Goal: Task Accomplishment & Management: Use online tool/utility

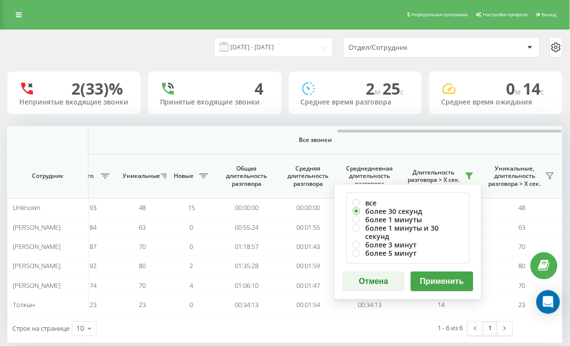
click at [445, 271] on button "Применить" at bounding box center [442, 281] width 63 height 20
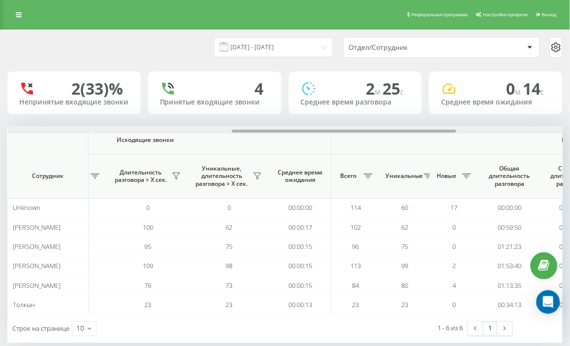
click at [539, 129] on div at bounding box center [285, 129] width 555 height 7
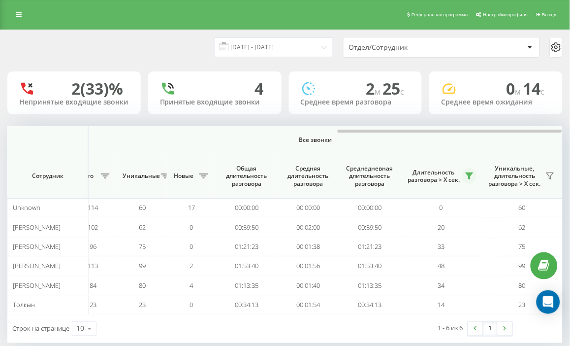
click at [466, 172] on button at bounding box center [469, 176] width 15 height 16
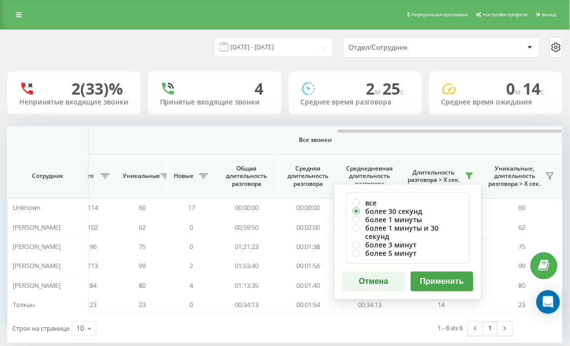
click at [470, 274] on button "Применить" at bounding box center [442, 281] width 63 height 20
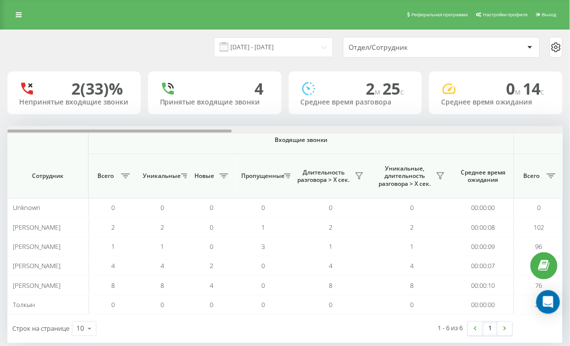
click at [547, 126] on div at bounding box center [284, 129] width 555 height 7
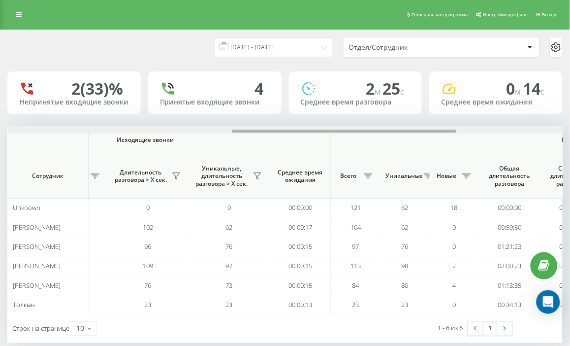
click at [547, 126] on div at bounding box center [285, 129] width 555 height 7
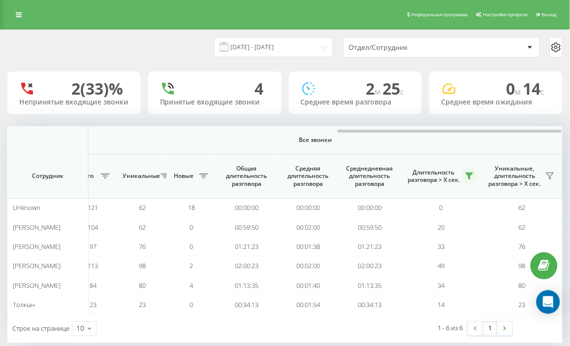
click at [469, 174] on icon at bounding box center [469, 176] width 7 height 6
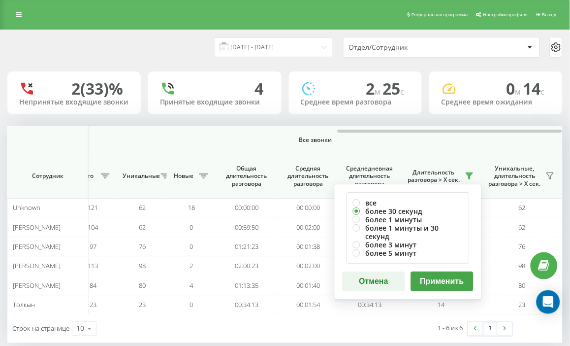
click at [444, 273] on button "Применить" at bounding box center [442, 281] width 63 height 20
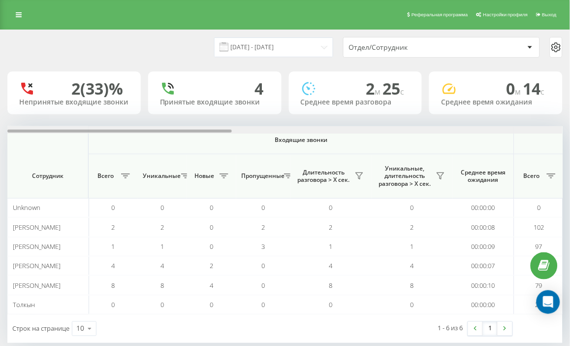
click at [544, 131] on div at bounding box center [284, 129] width 555 height 7
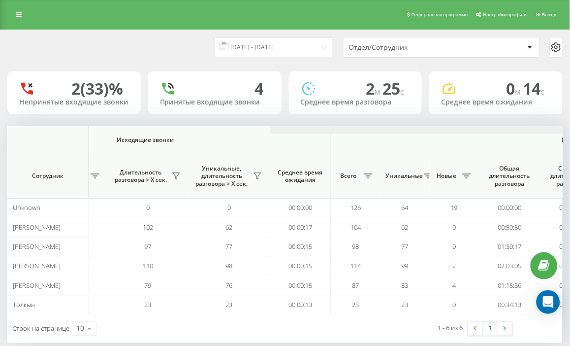
click at [544, 131] on div at bounding box center [547, 129] width 555 height 7
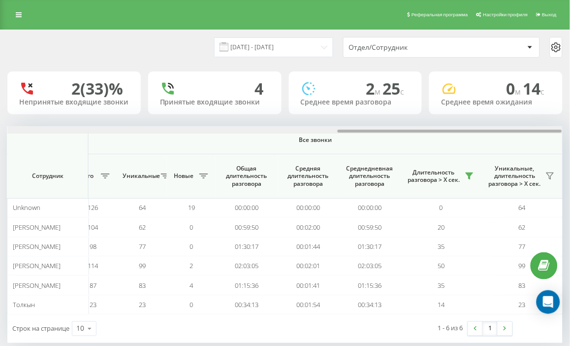
click at [544, 131] on div at bounding box center [450, 130] width 224 height 3
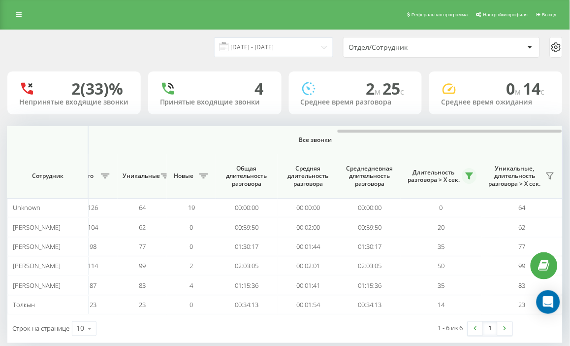
click at [473, 175] on button at bounding box center [469, 176] width 15 height 16
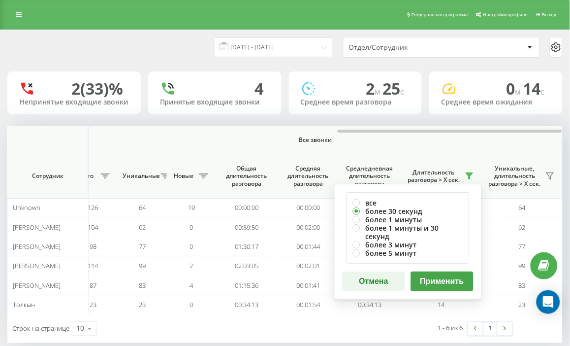
click at [439, 271] on button "Применить" at bounding box center [442, 281] width 63 height 20
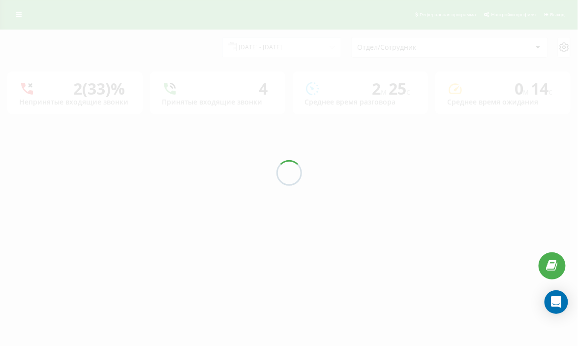
click at [437, 272] on div at bounding box center [289, 173] width 578 height 346
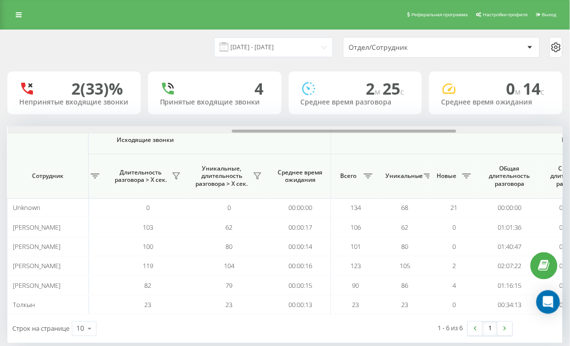
click at [547, 131] on div at bounding box center [285, 129] width 555 height 7
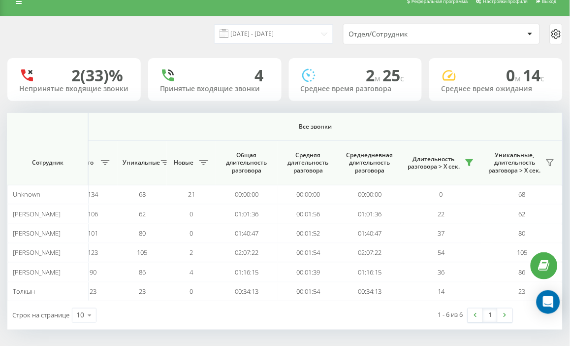
scroll to position [17, 0]
